Goal: Navigation & Orientation: Find specific page/section

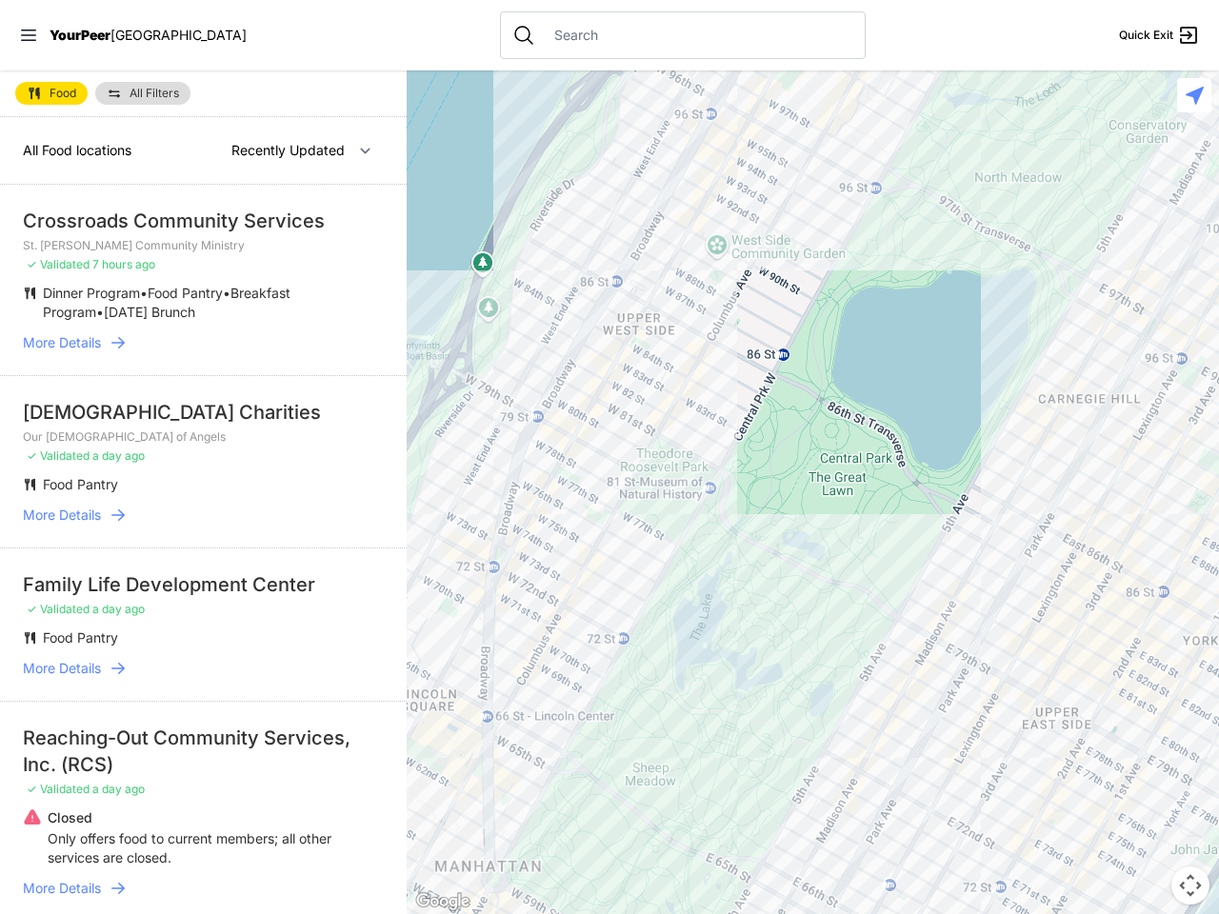
click at [29, 35] on icon at bounding box center [28, 35] width 15 height 11
click at [0, 0] on div "Close panel YourPeer [GEOGRAPHIC_DATA] Quick Exit Single Adult Families Soup Ki…" at bounding box center [0, 0] width 0 height 0
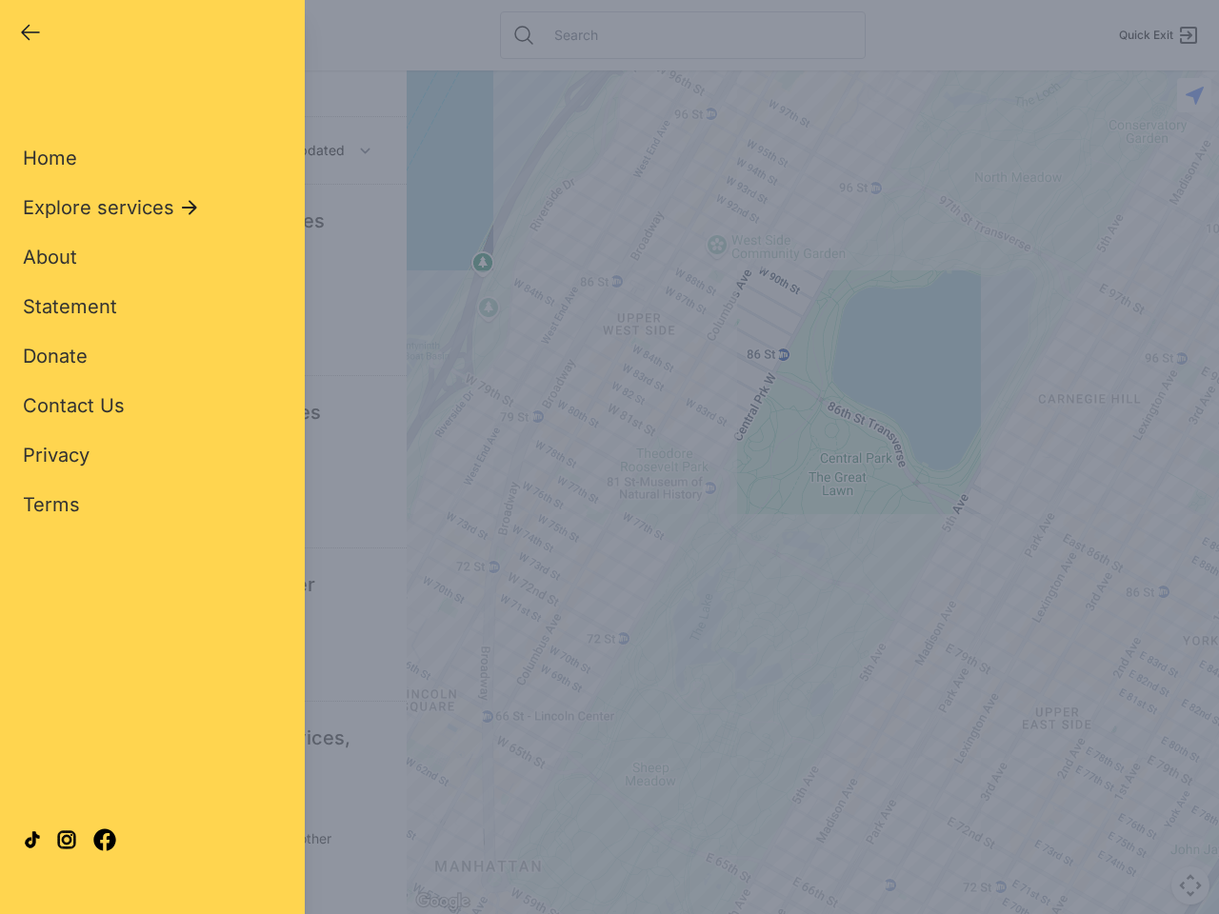
click at [812, 492] on div "Close panel YourPeer [GEOGRAPHIC_DATA] Quick Exit Single Adult Families Soup Ki…" at bounding box center [609, 457] width 1219 height 914
click at [1190, 885] on div "Close panel YourPeer [GEOGRAPHIC_DATA] Quick Exit Single Adult Families Soup Ki…" at bounding box center [609, 457] width 1219 height 914
click at [1194, 95] on div "Close panel YourPeer [GEOGRAPHIC_DATA] Quick Exit Single Adult Families Soup Ki…" at bounding box center [609, 457] width 1219 height 914
